Goal: Information Seeking & Learning: Learn about a topic

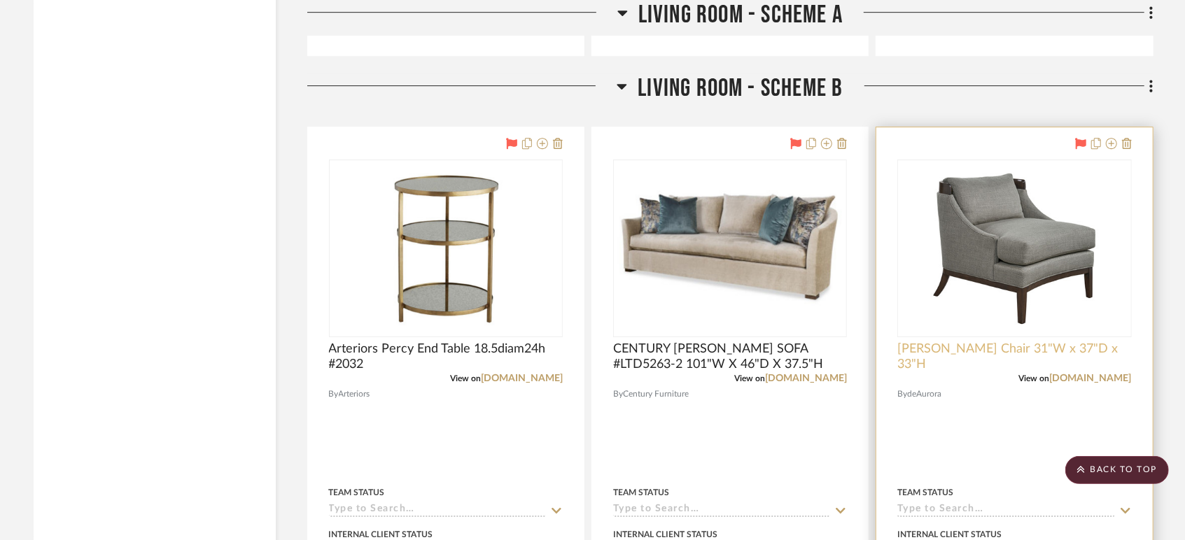
click at [954, 351] on span "[PERSON_NAME] Chair 31"W x 37"D x 33"H" at bounding box center [1014, 356] width 234 height 31
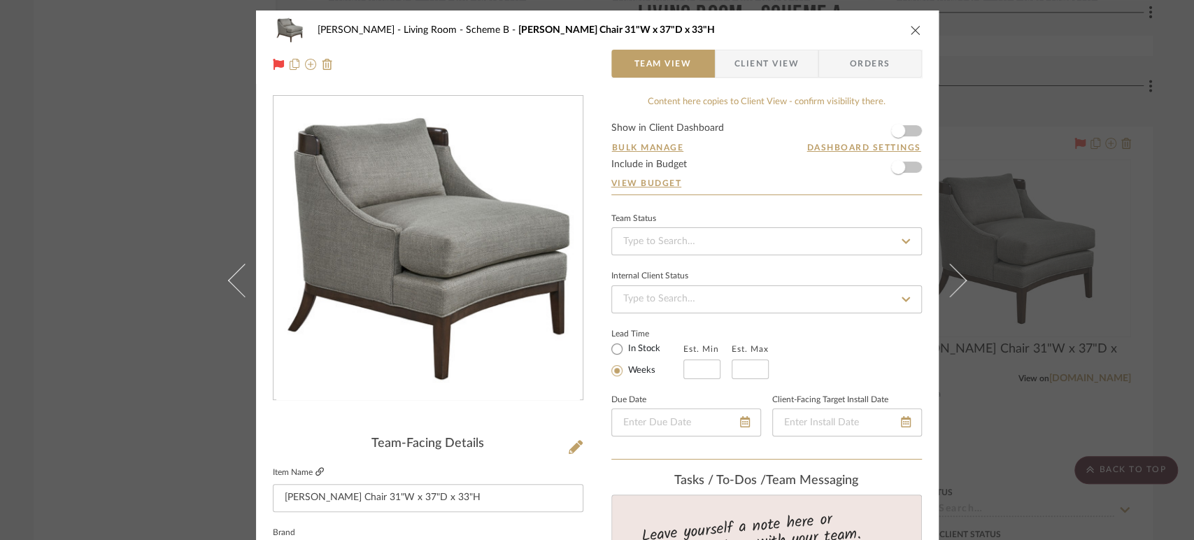
click at [316, 469] on icon at bounding box center [320, 471] width 8 height 8
click at [910, 29] on icon "close" at bounding box center [915, 29] width 11 height 11
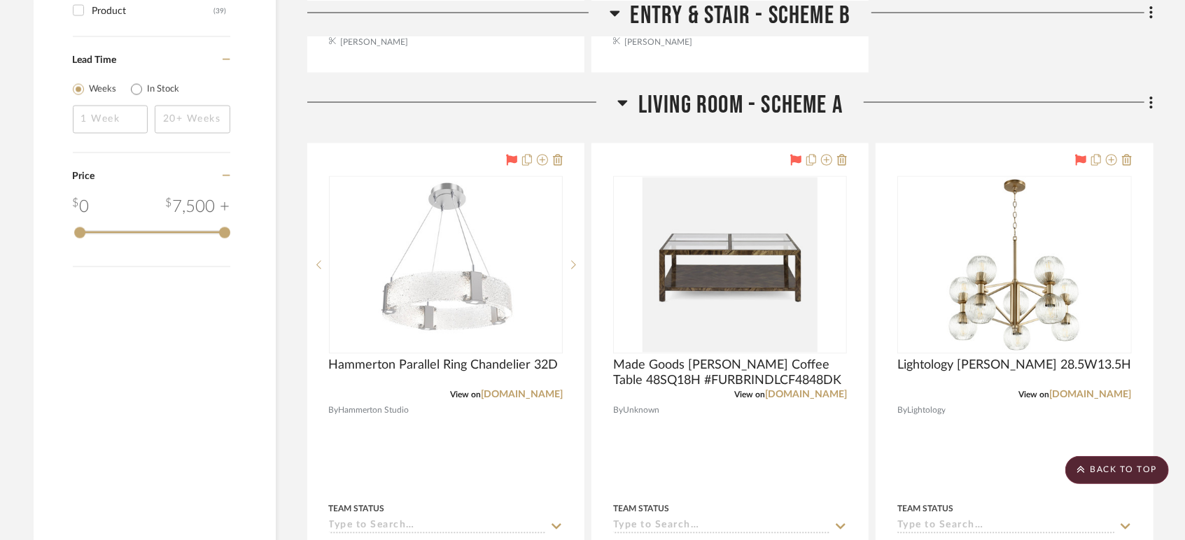
scroll to position [1710, 0]
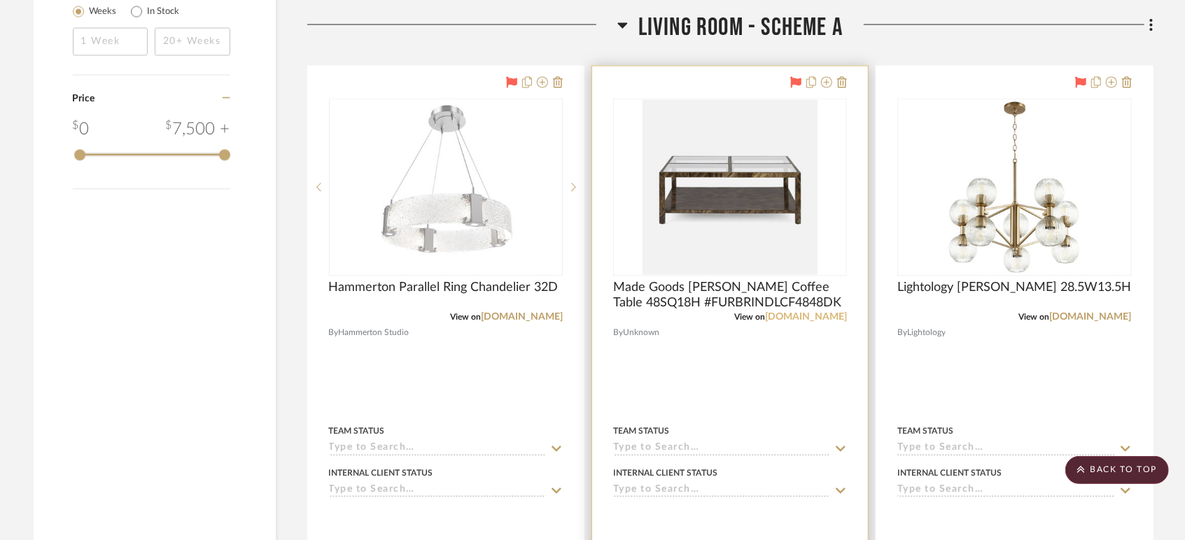
click at [793, 318] on link "[DOMAIN_NAME]" at bounding box center [806, 318] width 82 height 10
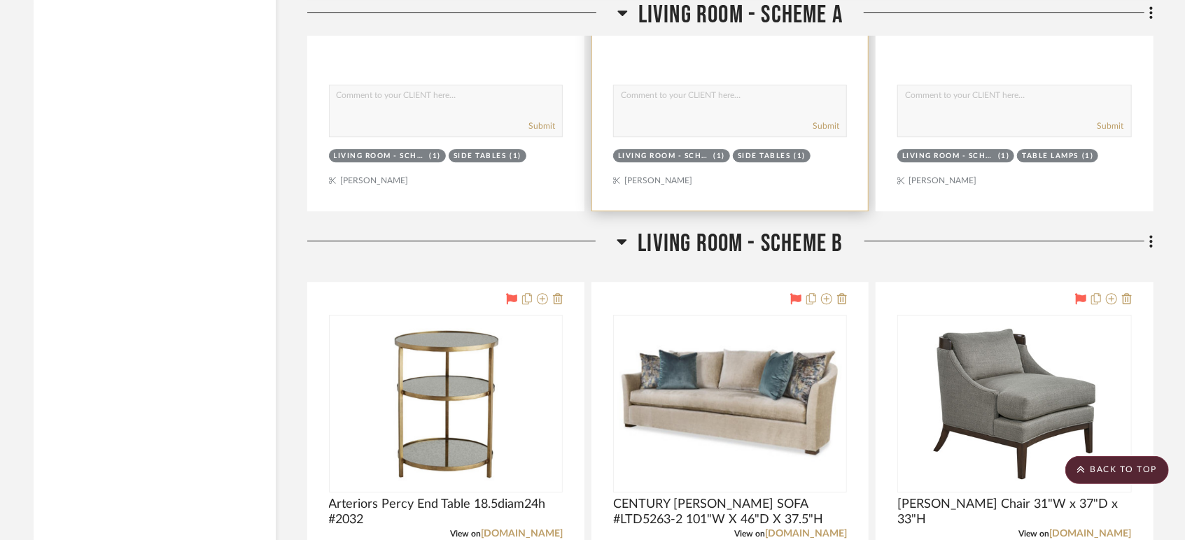
scroll to position [2954, 0]
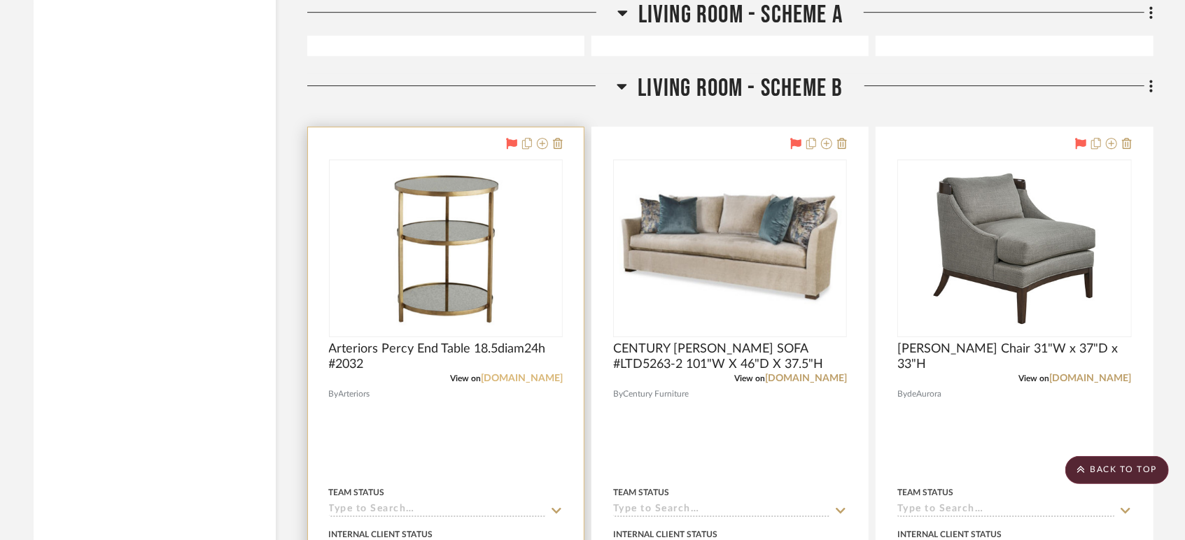
click at [532, 381] on link "[DOMAIN_NAME]" at bounding box center [522, 379] width 82 height 10
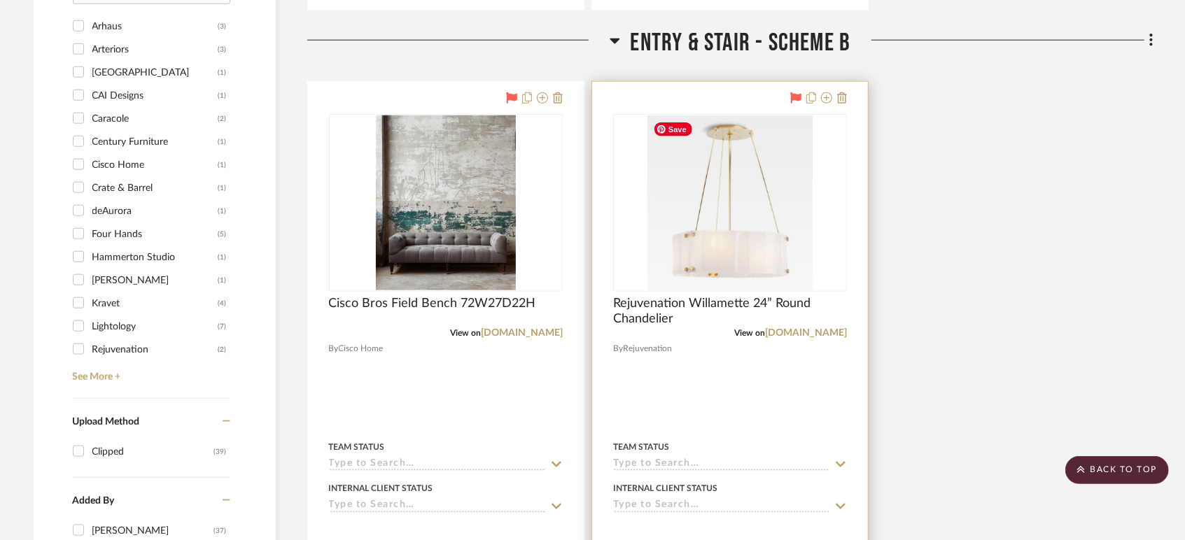
scroll to position [933, 0]
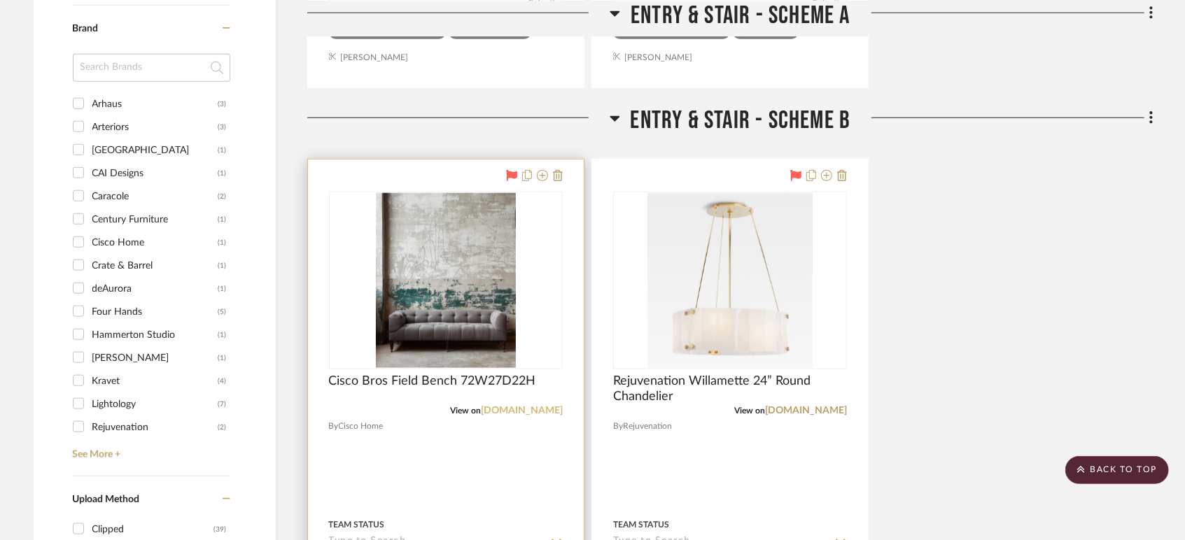
click at [529, 409] on link "[DOMAIN_NAME]" at bounding box center [522, 411] width 82 height 10
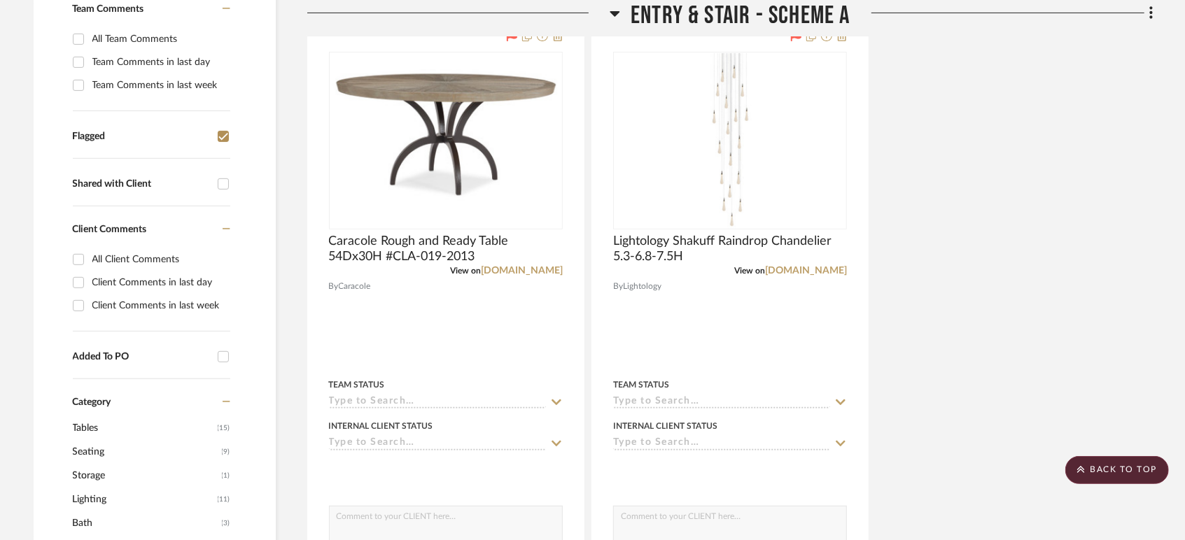
scroll to position [311, 0]
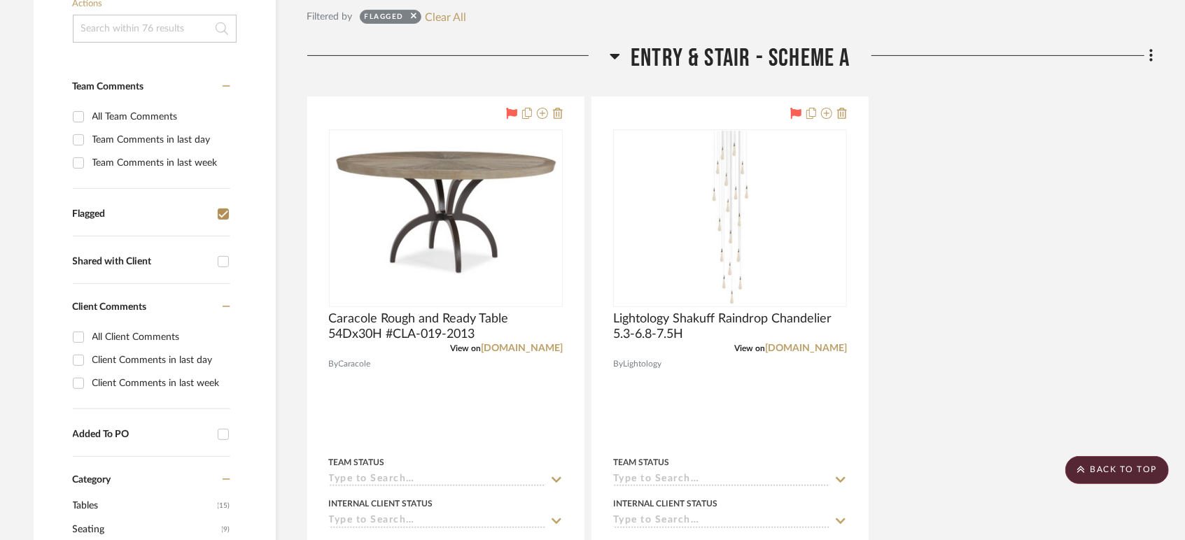
click at [1064, 299] on div "Caracole Rough and Ready Table 54Dx30H #CLA-019-2013 View on [DOMAIN_NAME] By C…" at bounding box center [730, 404] width 846 height 614
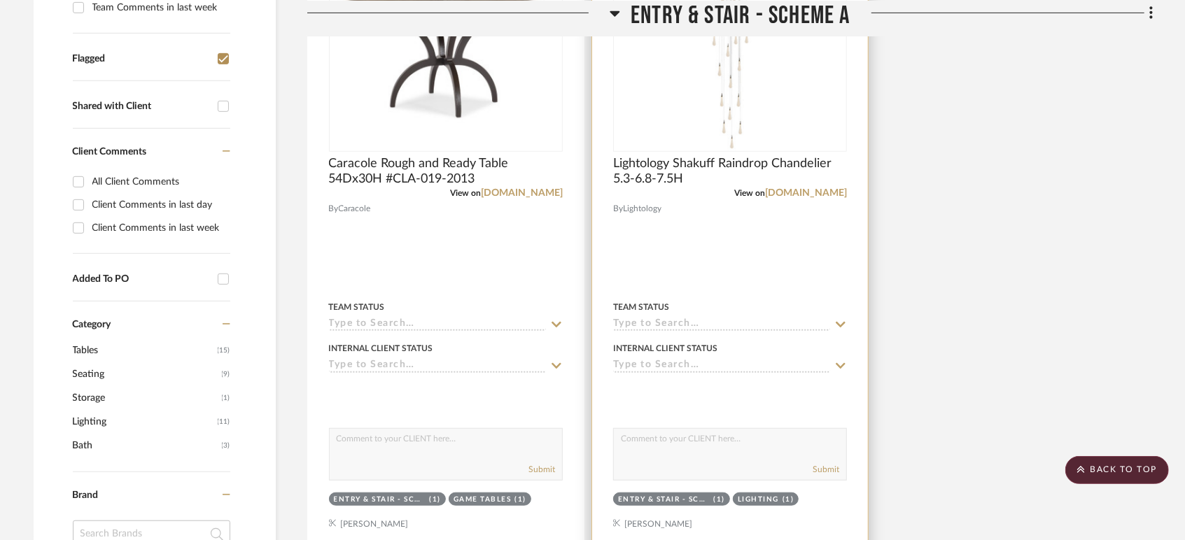
scroll to position [388, 0]
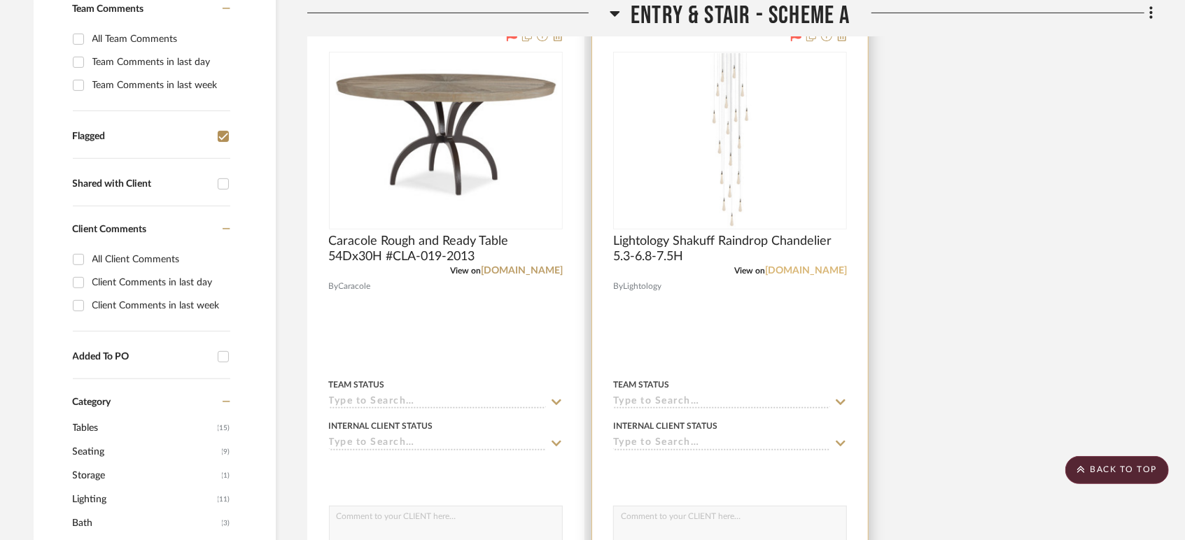
click at [806, 268] on link "[DOMAIN_NAME]" at bounding box center [806, 271] width 82 height 10
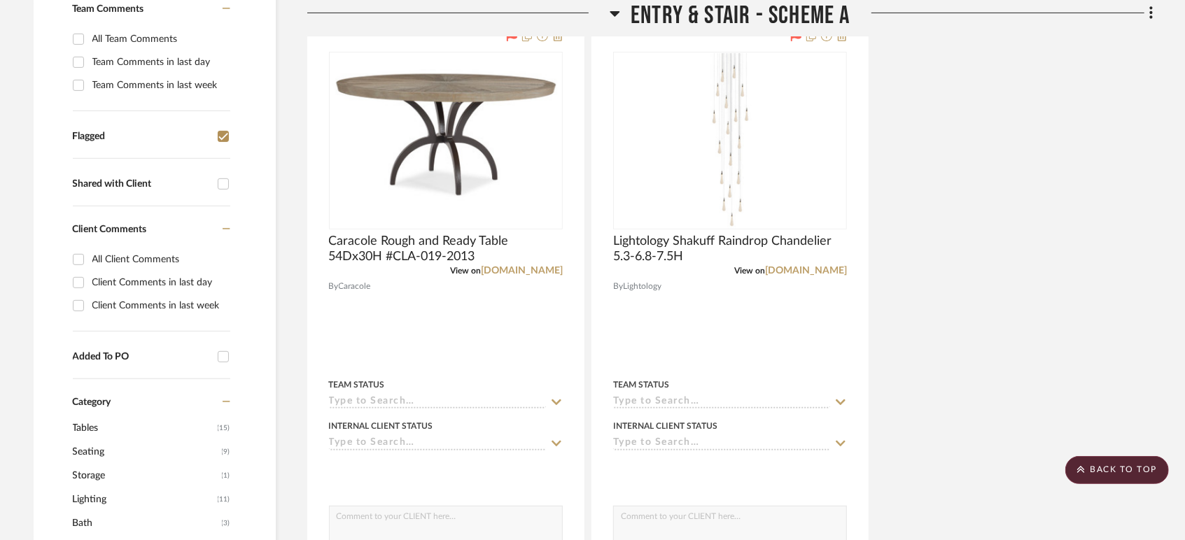
click at [992, 317] on div "Caracole Rough and Ready Table 54Dx30H #CLA-019-2013 View on [DOMAIN_NAME] By C…" at bounding box center [730, 326] width 846 height 614
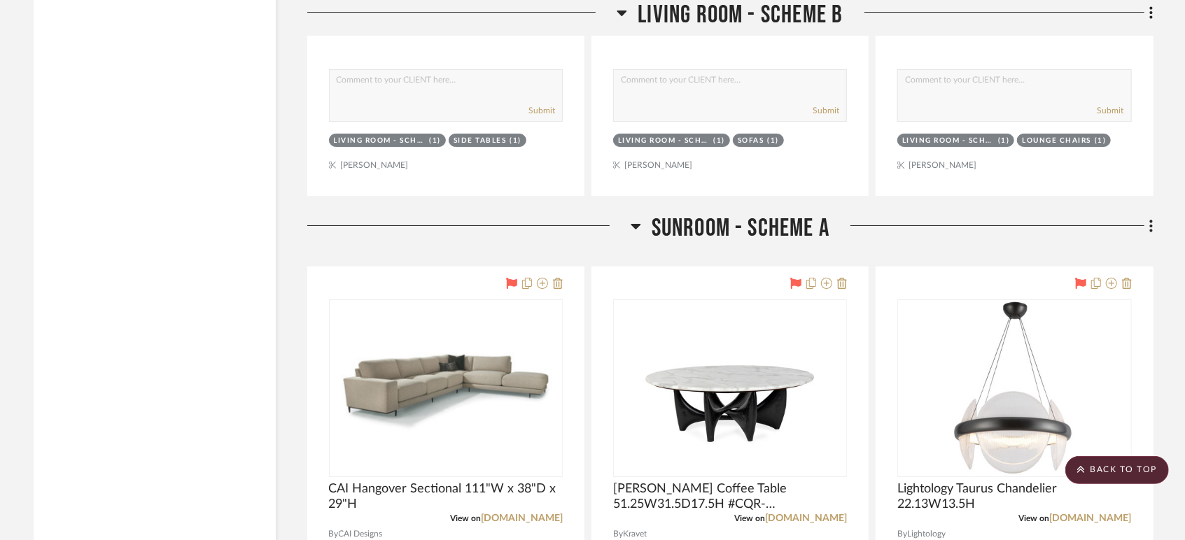
scroll to position [3732, 0]
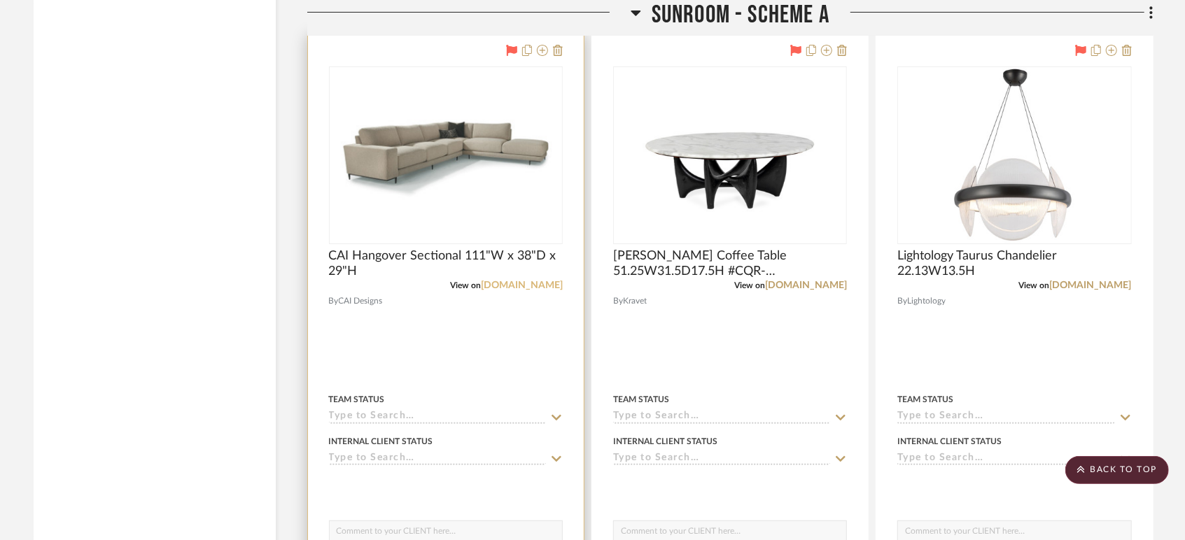
click at [523, 282] on link "[DOMAIN_NAME]" at bounding box center [522, 286] width 82 height 10
